Goal: Obtain resource: Download file/media

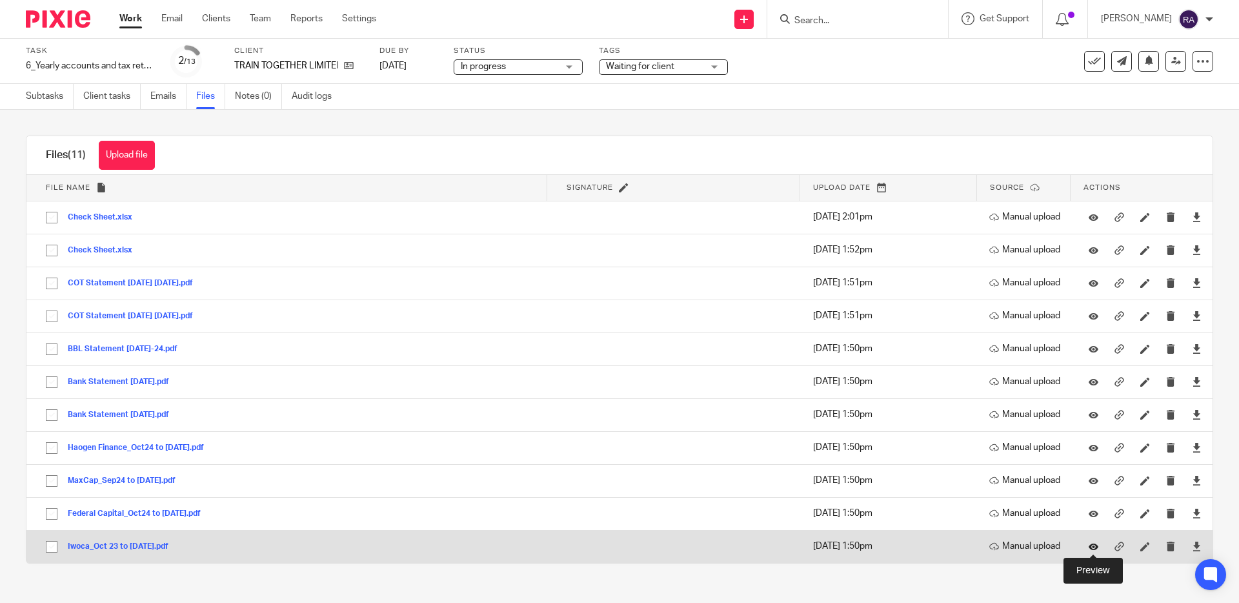
click at [1093, 542] on icon at bounding box center [1094, 547] width 10 height 10
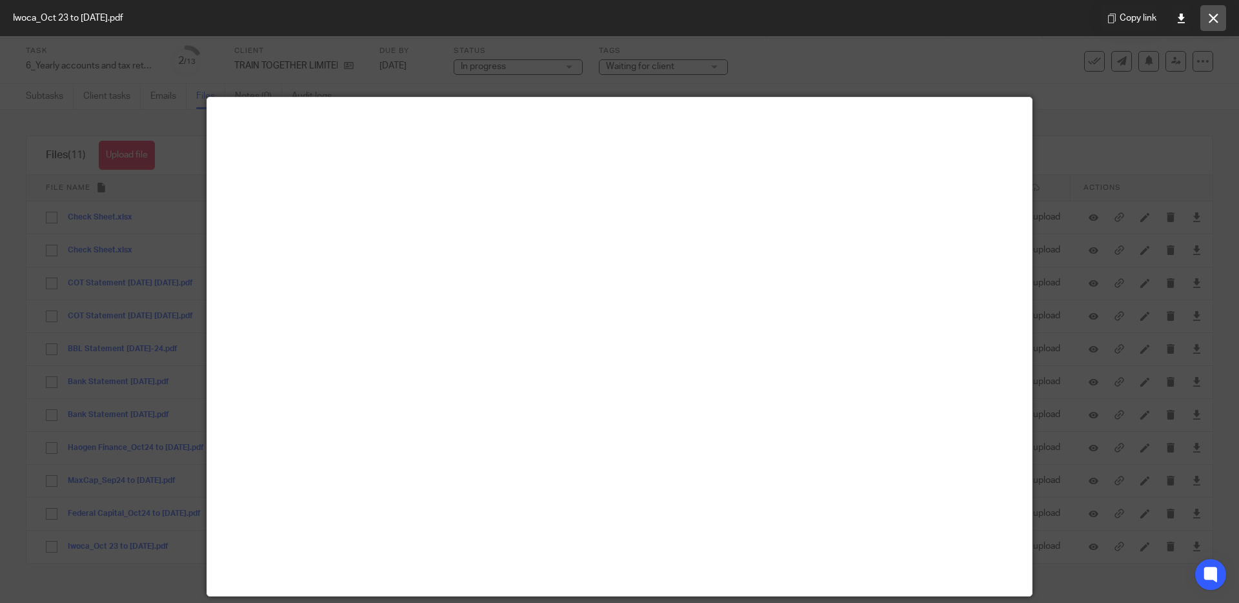
click at [1214, 21] on icon at bounding box center [1214, 19] width 10 height 10
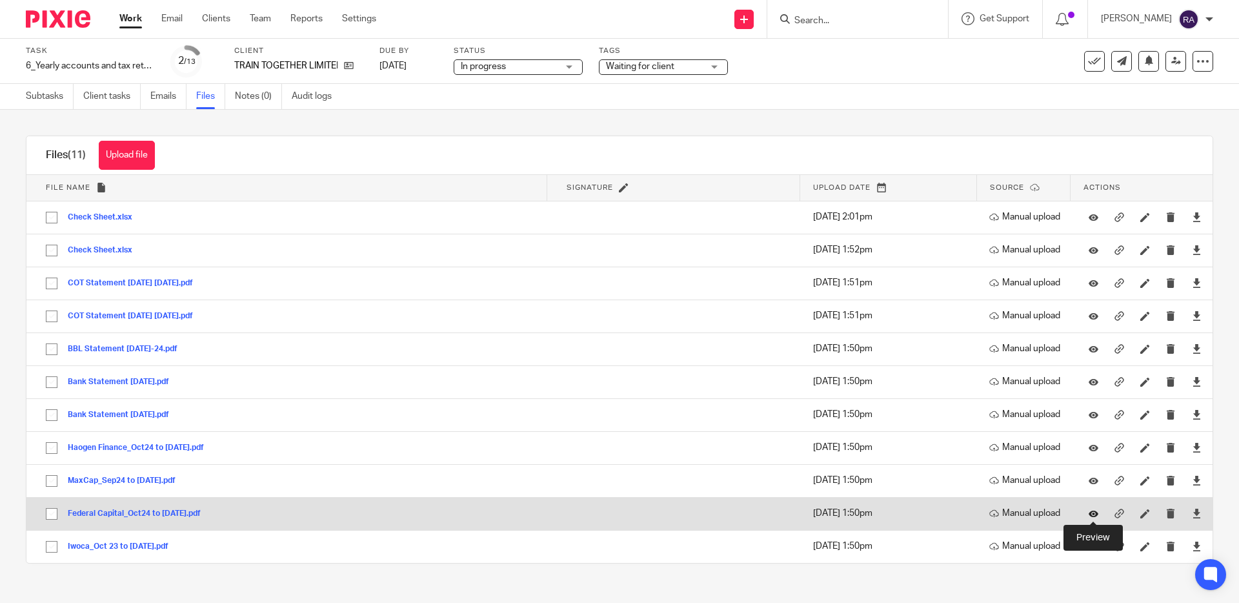
click at [1089, 511] on icon at bounding box center [1094, 514] width 10 height 10
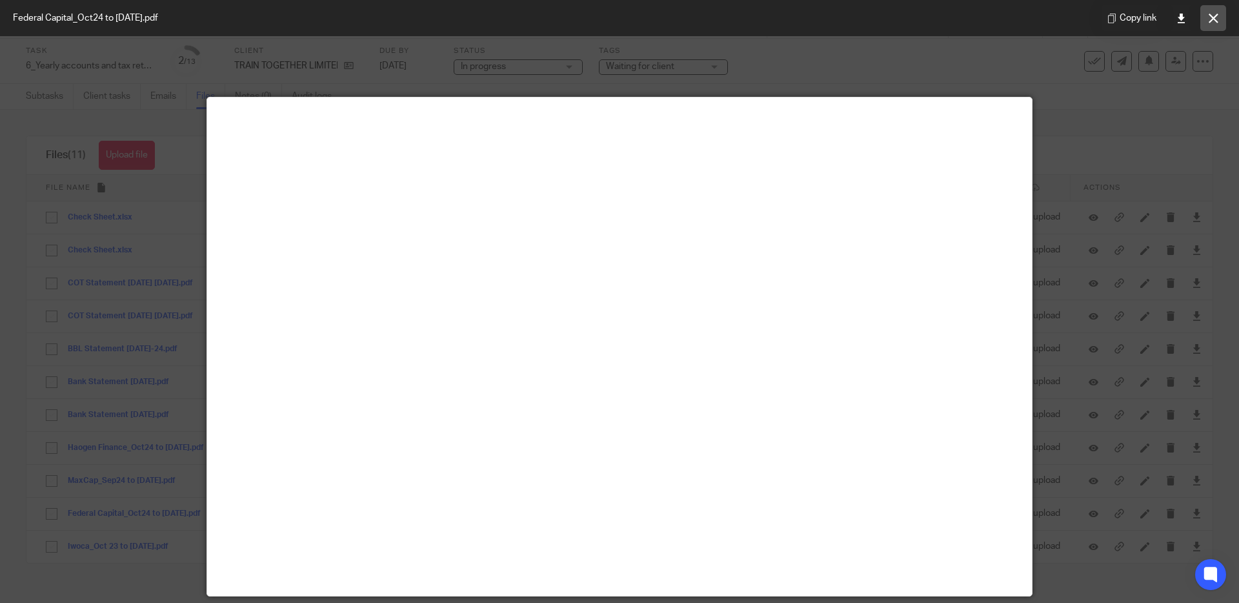
click at [1210, 17] on icon at bounding box center [1214, 19] width 10 height 10
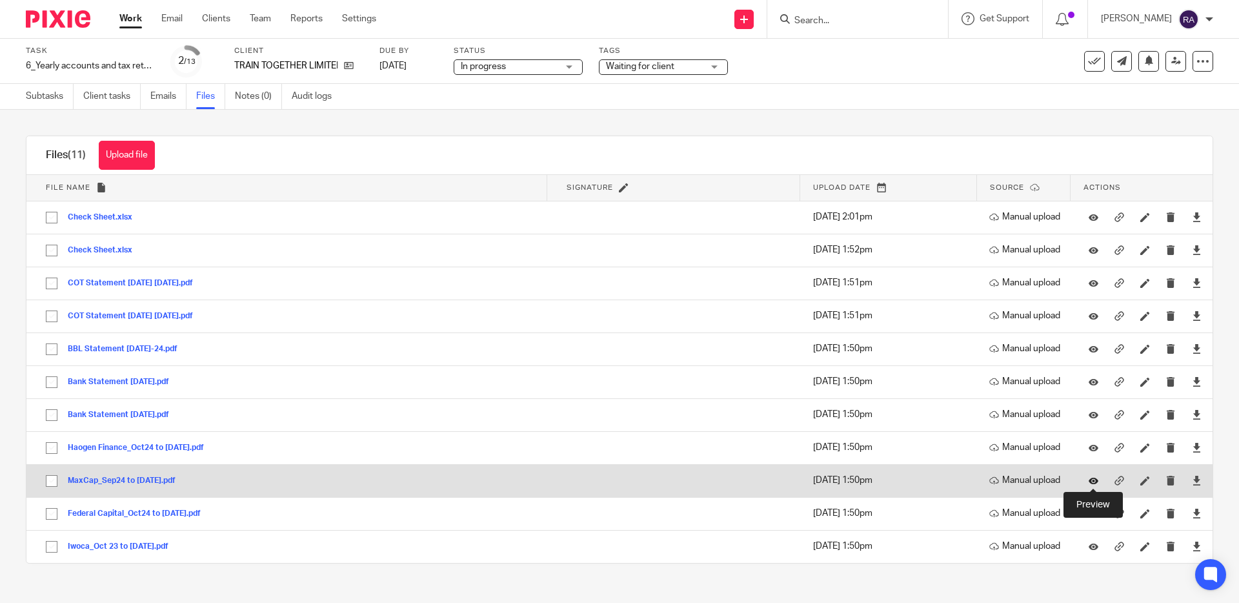
click at [1092, 480] on icon at bounding box center [1094, 481] width 10 height 10
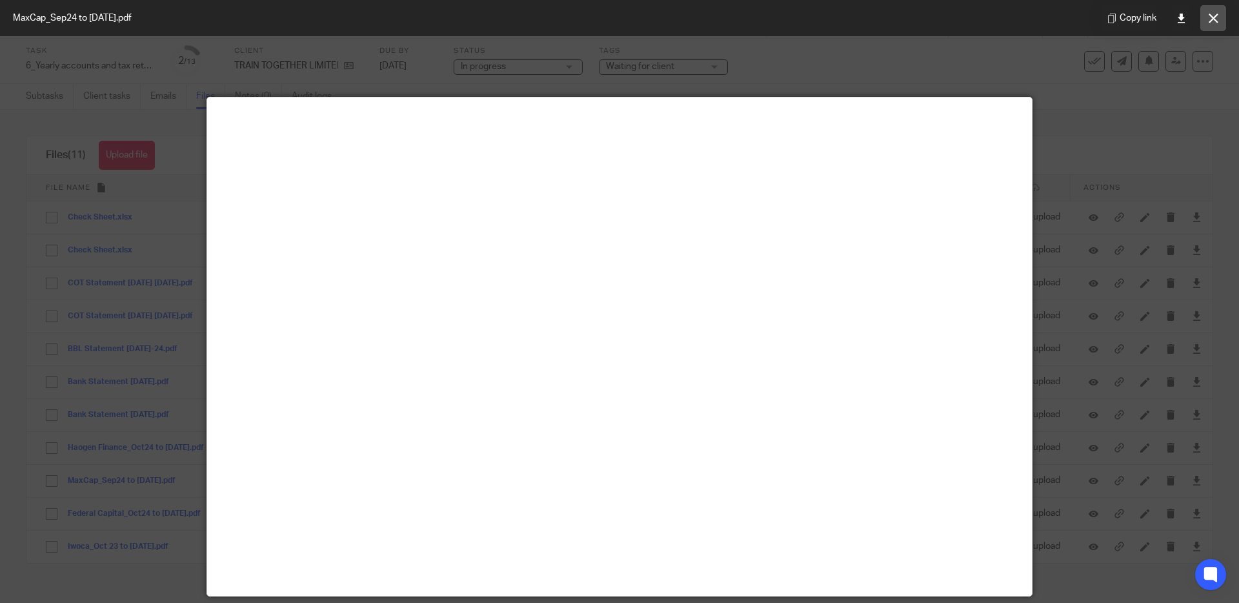
click at [1216, 22] on icon at bounding box center [1214, 19] width 10 height 10
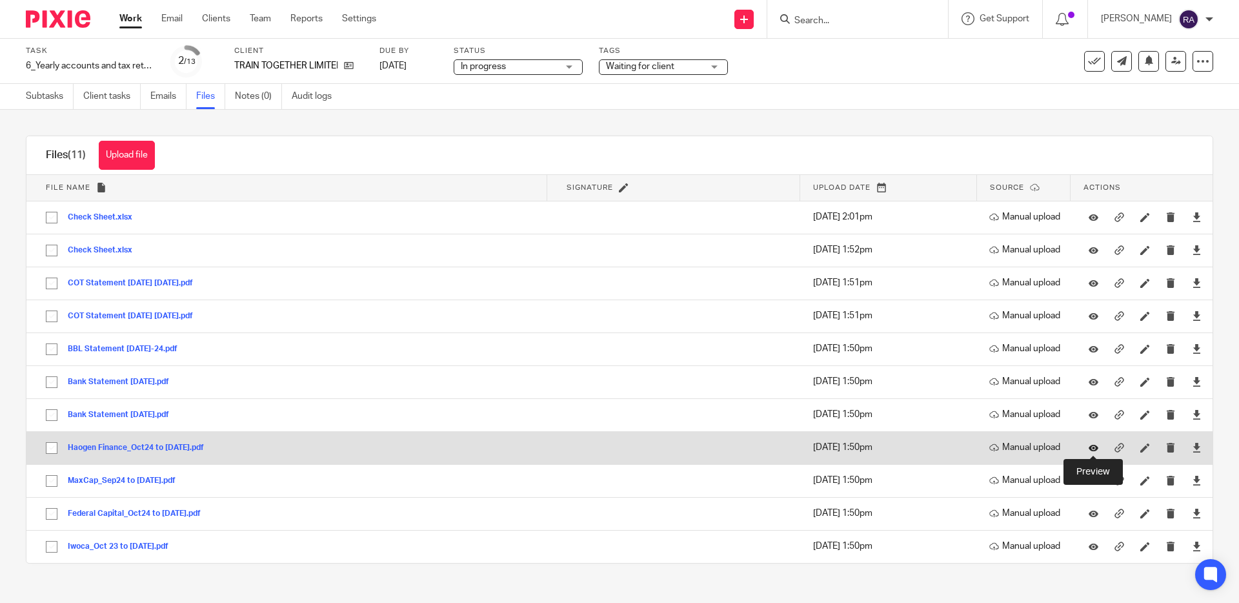
click at [1092, 449] on icon at bounding box center [1094, 448] width 10 height 10
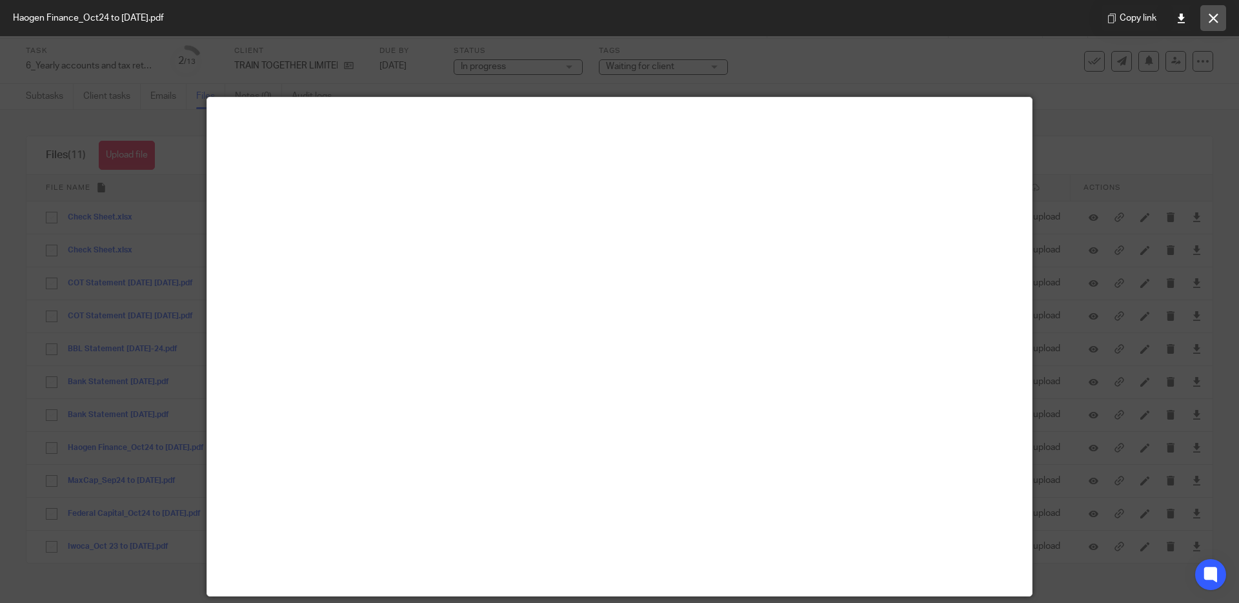
click at [1222, 15] on button at bounding box center [1214, 18] width 26 height 26
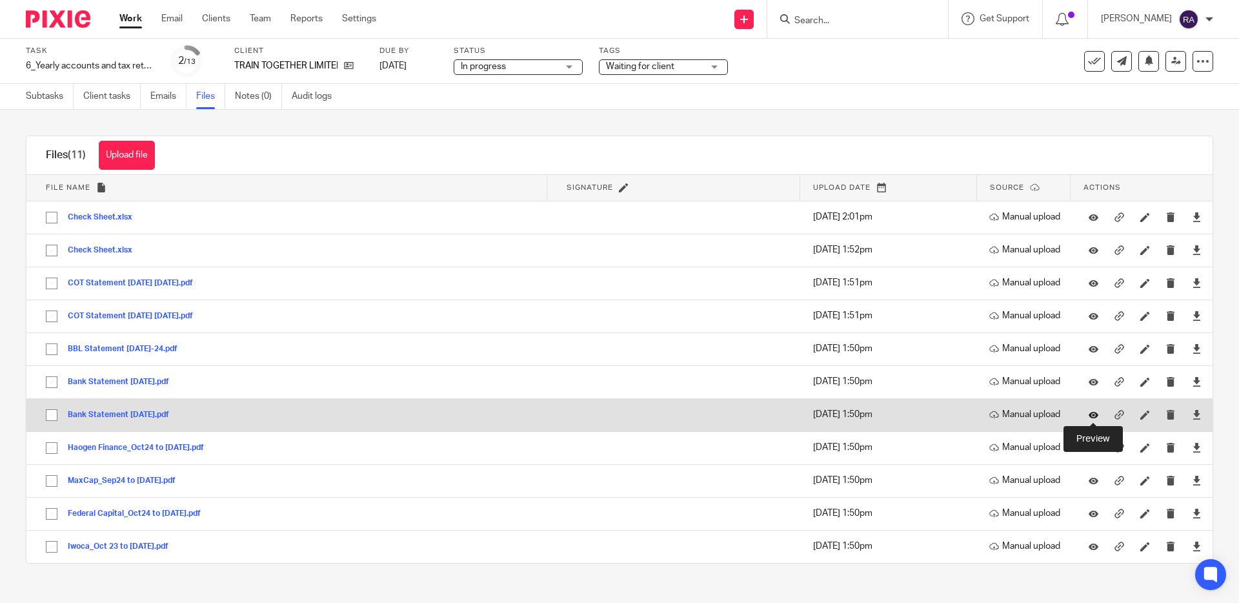
click at [1092, 411] on icon at bounding box center [1094, 415] width 10 height 10
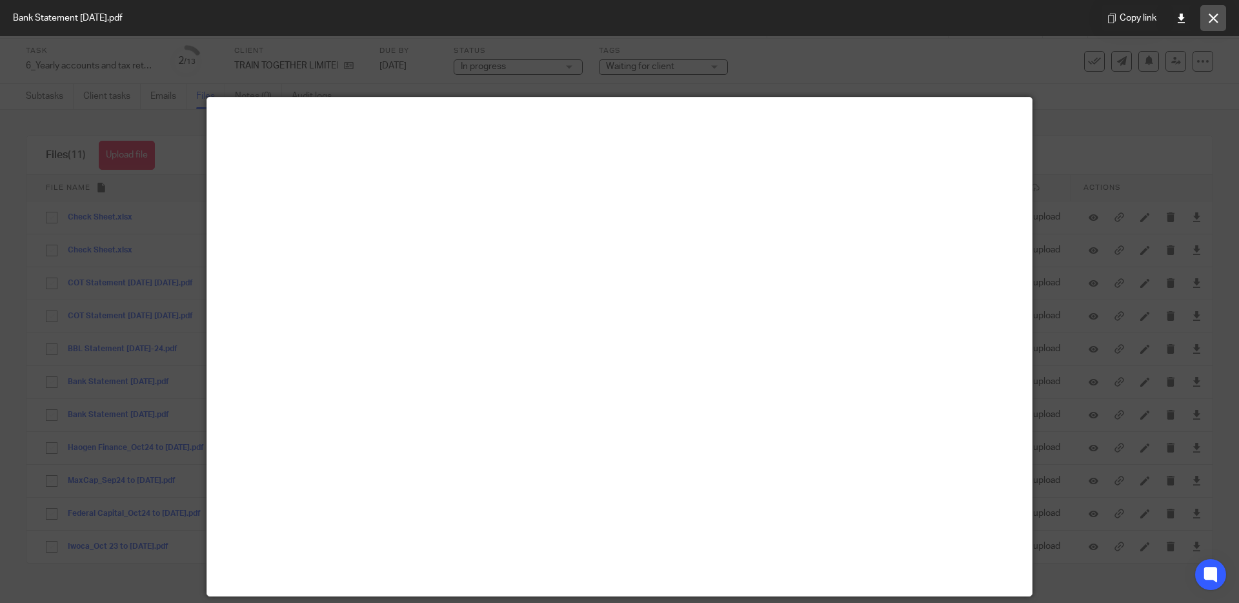
click at [1210, 17] on icon at bounding box center [1214, 19] width 10 height 10
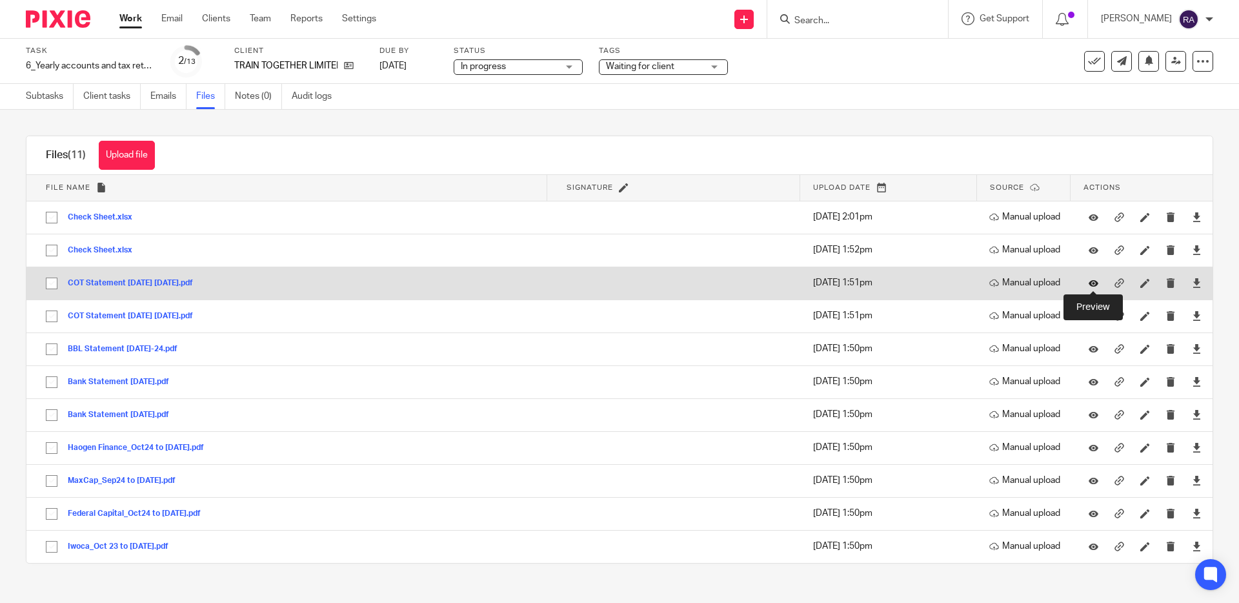
click at [1091, 281] on icon at bounding box center [1094, 283] width 10 height 10
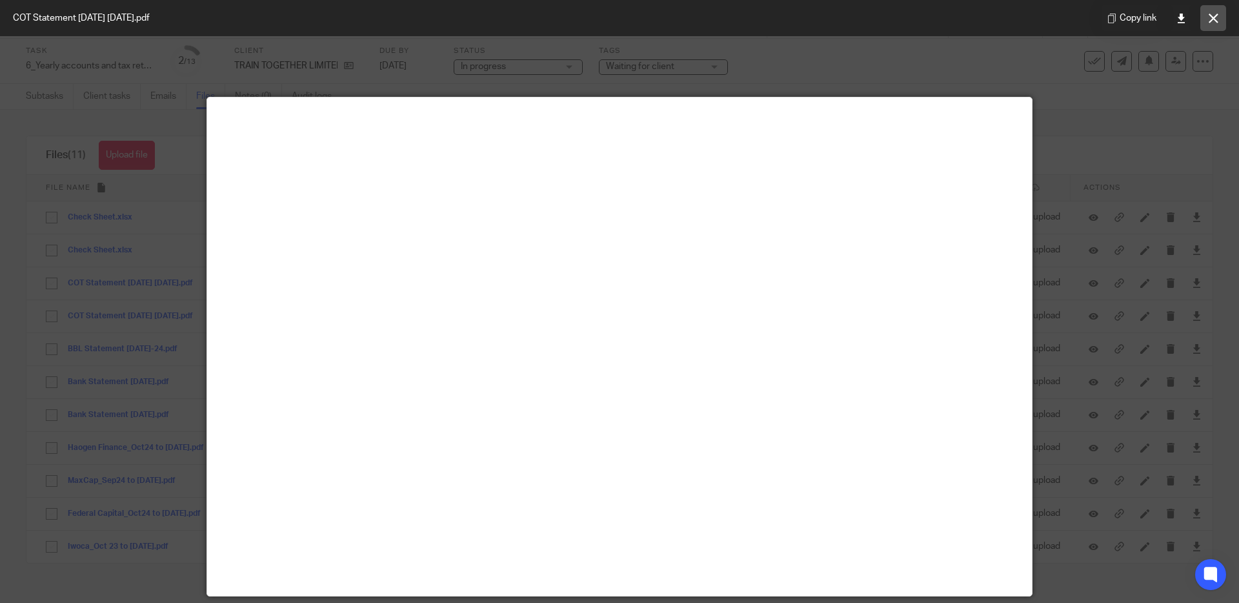
click at [1214, 20] on icon at bounding box center [1214, 19] width 10 height 10
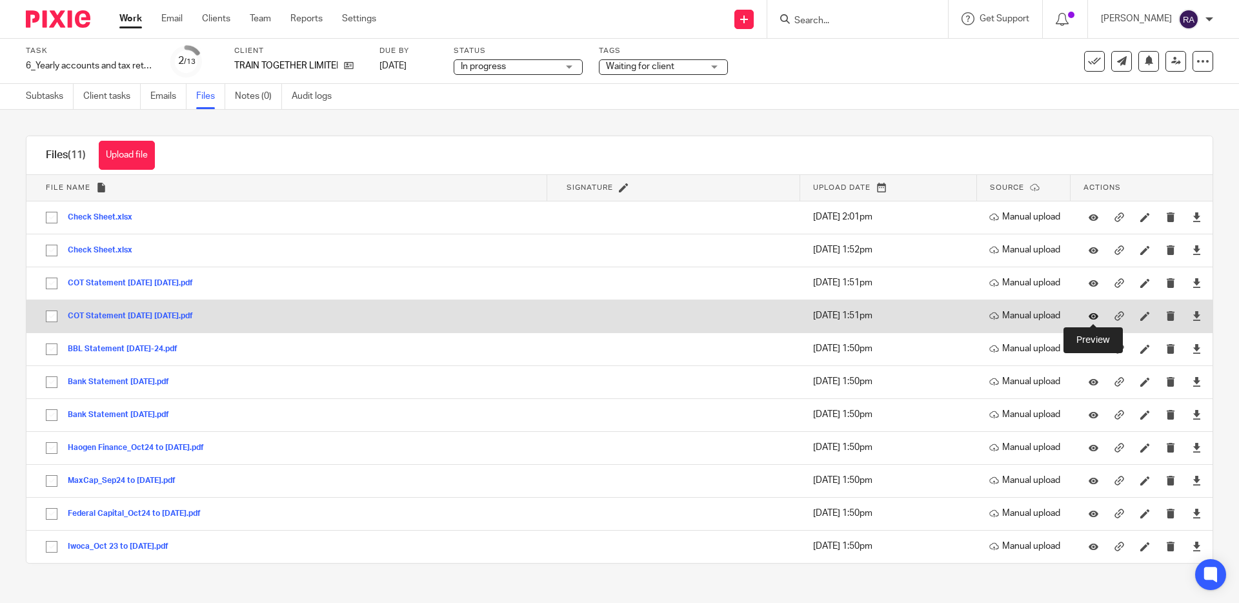
click at [1094, 316] on icon at bounding box center [1094, 316] width 10 height 10
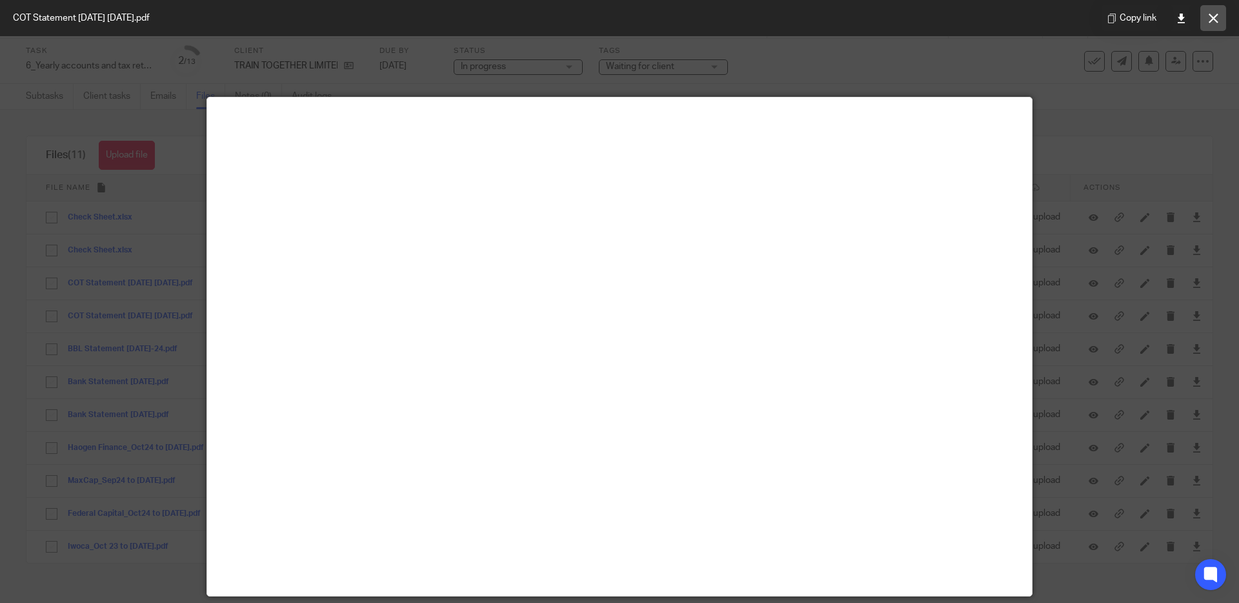
click at [1218, 21] on button at bounding box center [1214, 18] width 26 height 26
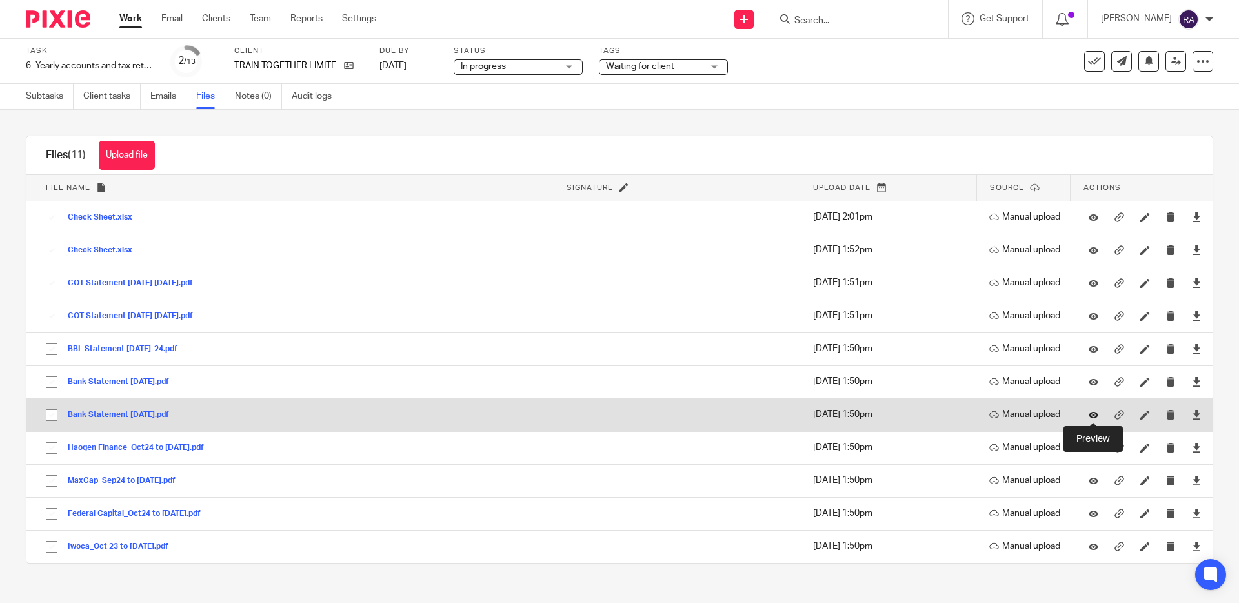
click at [1090, 414] on icon at bounding box center [1094, 415] width 10 height 10
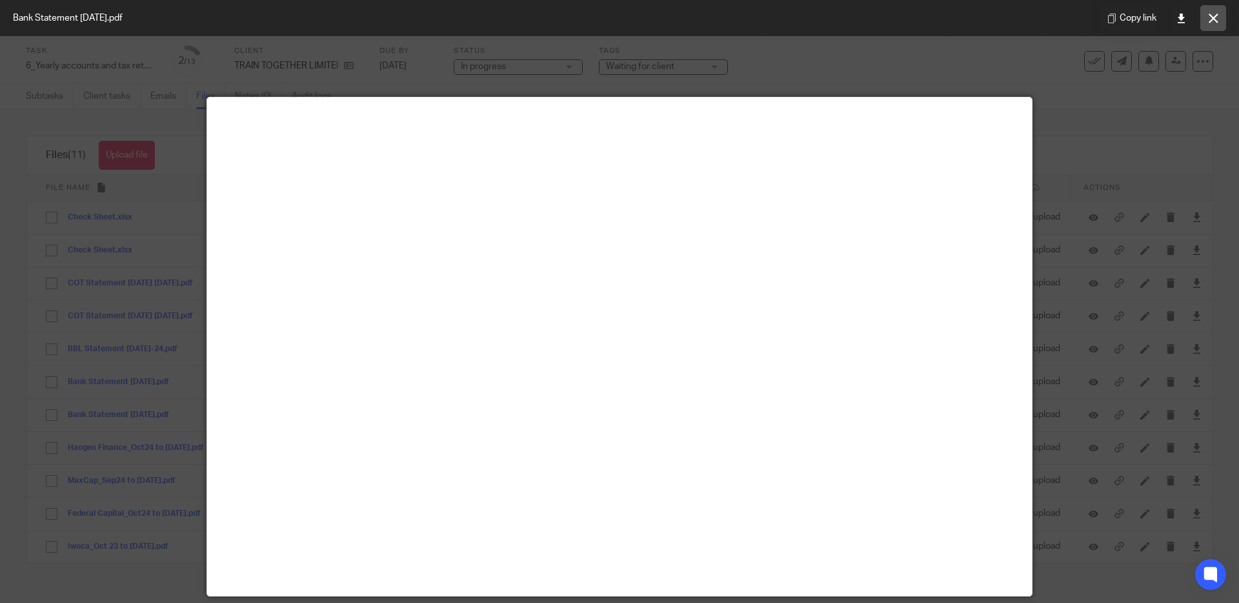
click at [1216, 27] on button at bounding box center [1214, 18] width 26 height 26
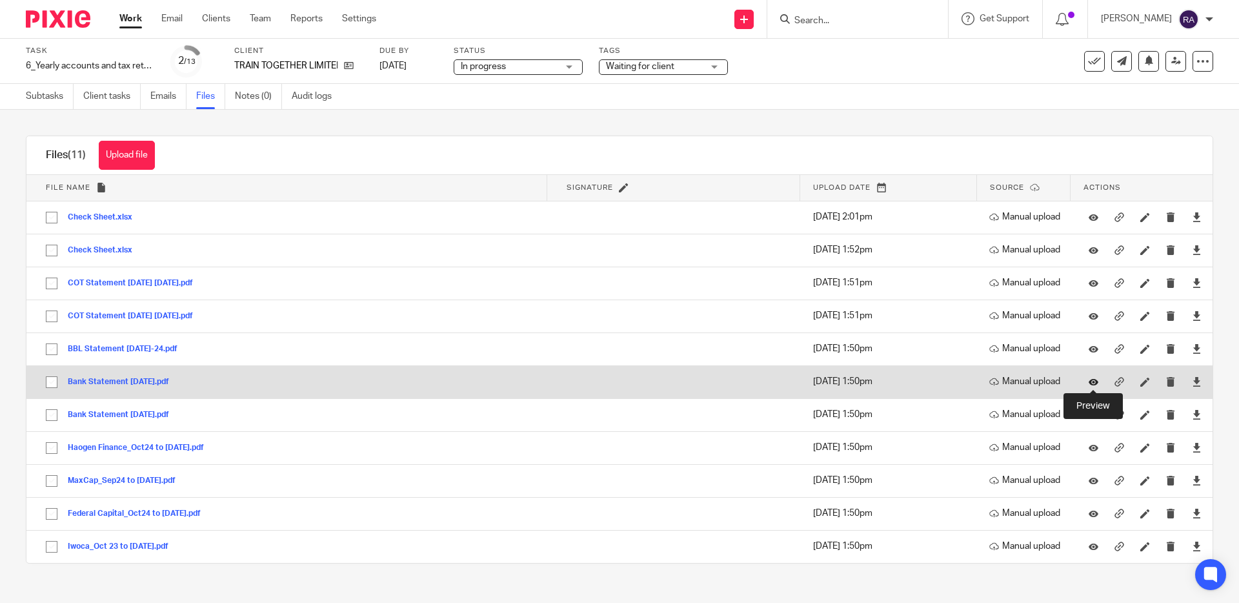
click at [1093, 380] on icon at bounding box center [1094, 382] width 10 height 10
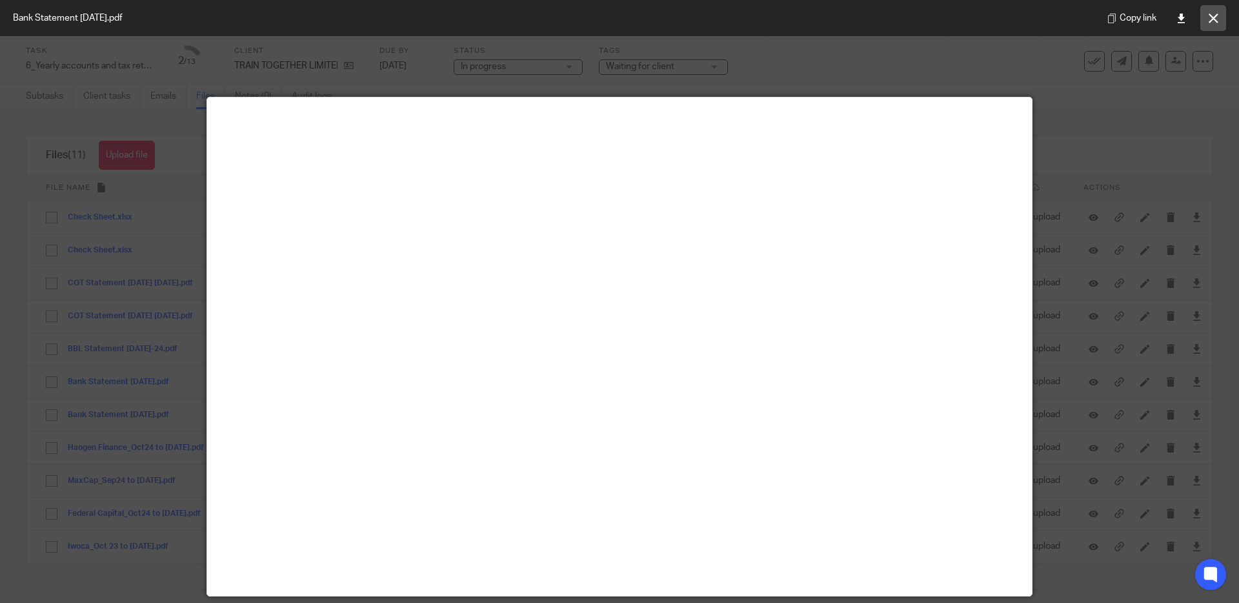
click at [1213, 20] on icon at bounding box center [1214, 19] width 10 height 10
